Goal: Entertainment & Leisure: Consume media (video, audio)

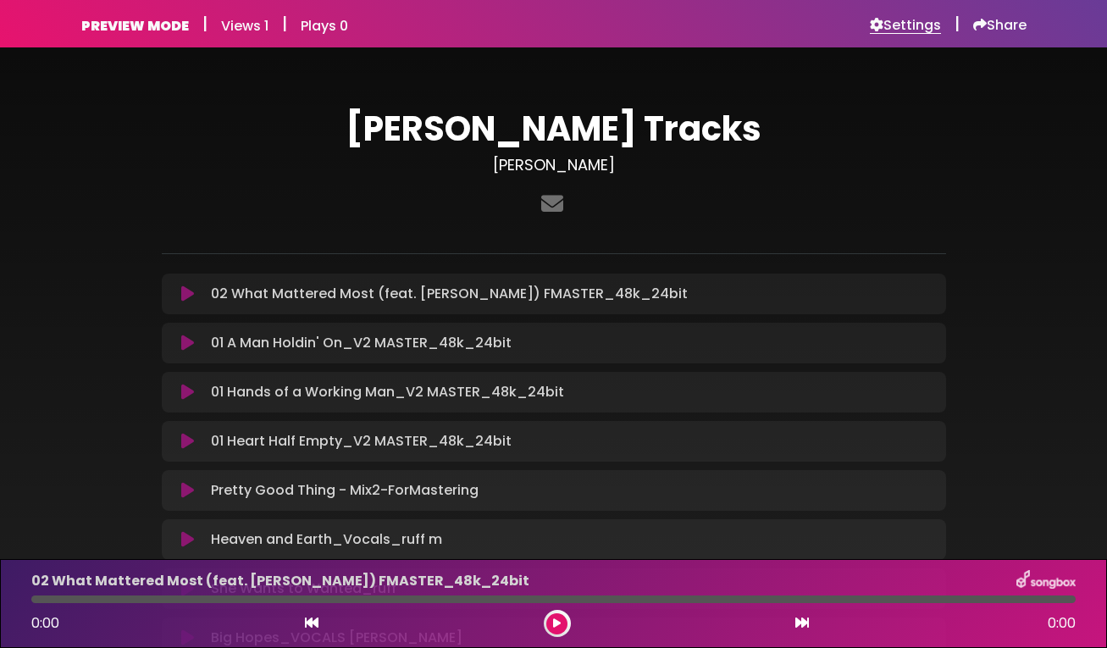
click at [886, 22] on h6 "Settings" at bounding box center [905, 25] width 71 height 17
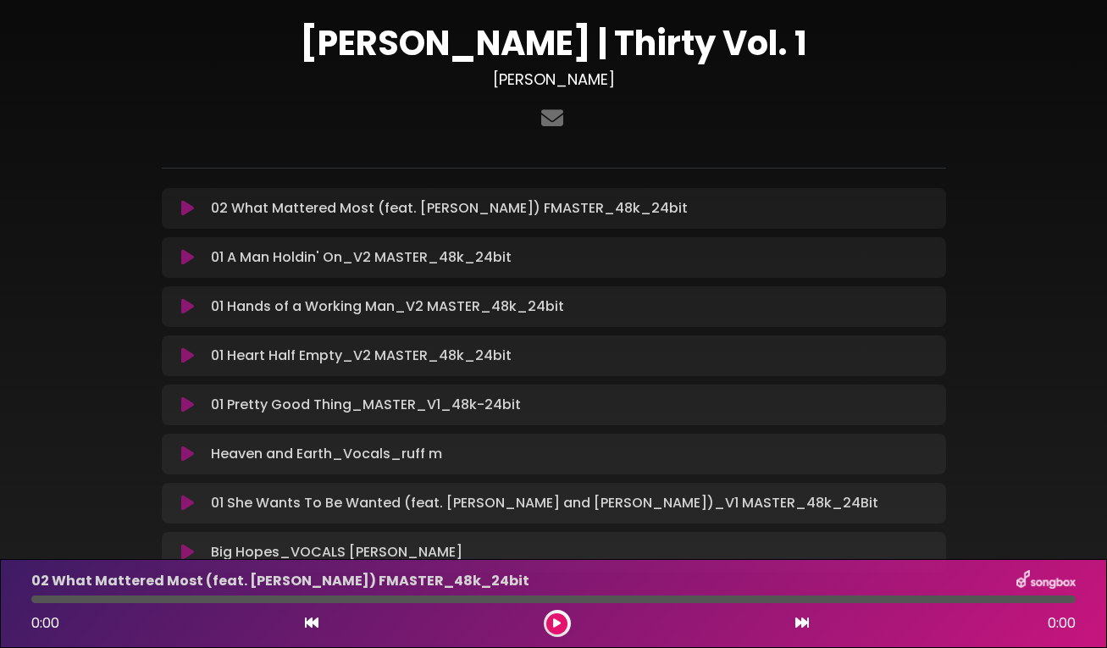
scroll to position [83, 0]
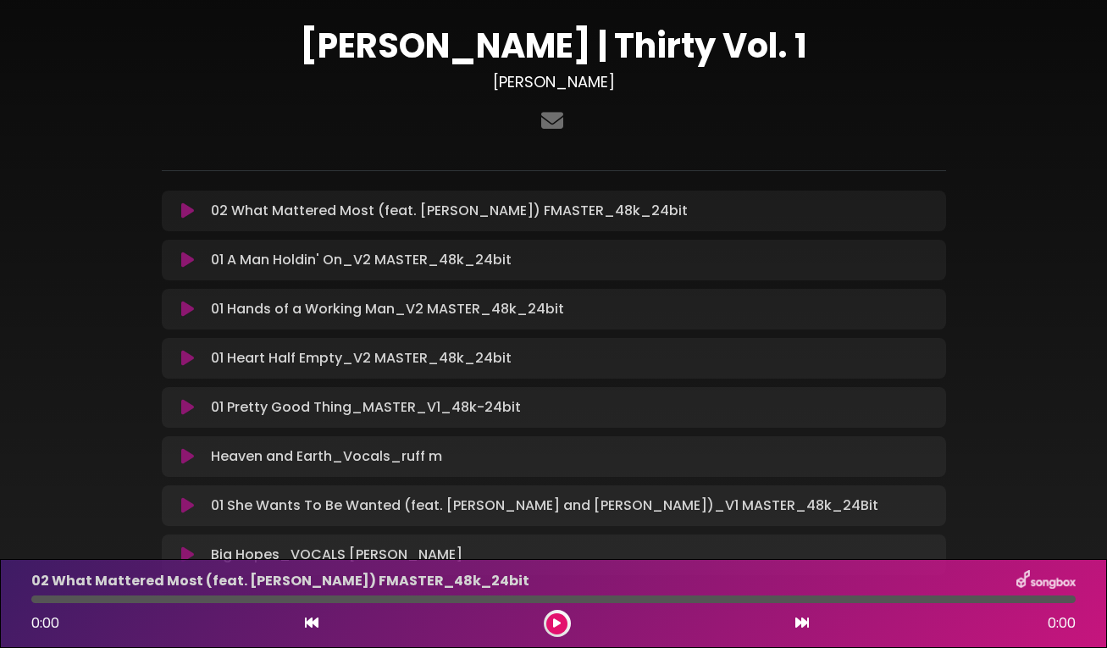
click at [619, 308] on div "01 Hands of a Working Man_V2 MASTER_48k_24bit Loading Track..." at bounding box center [570, 309] width 732 height 20
drag, startPoint x: 619, startPoint y: 308, endPoint x: 620, endPoint y: 265, distance: 43.2
click at [620, 265] on div "02 What Mattered Most (feat. LeAnn Rimes) FMASTER_48k_24bit Loading Track... Na…" at bounding box center [554, 383] width 784 height 384
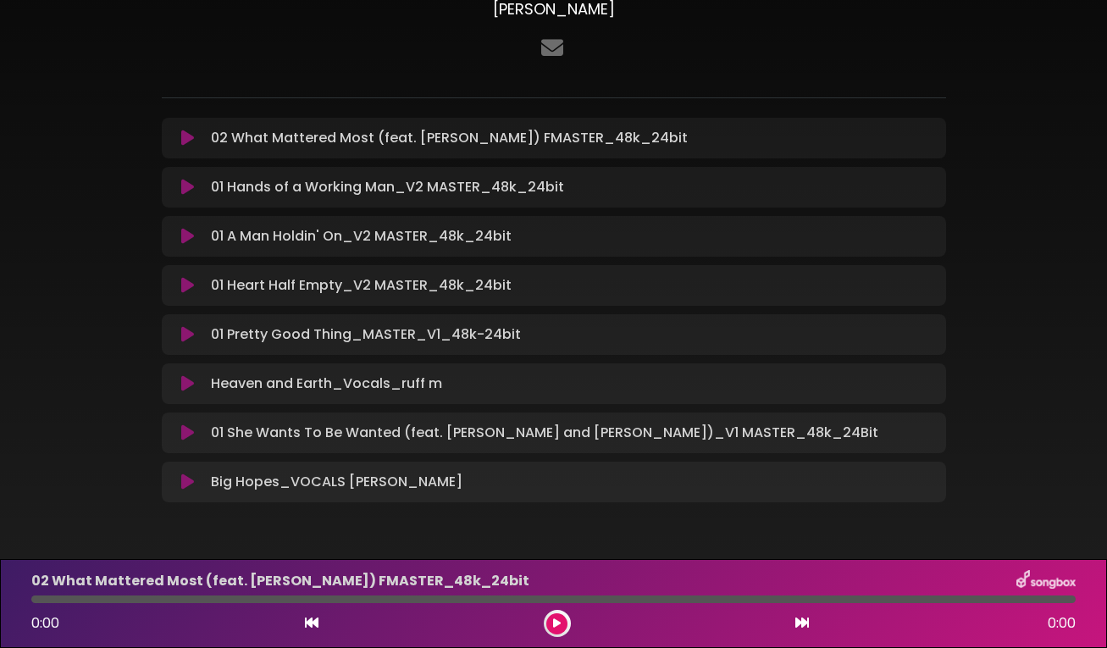
scroll to position [155, 0]
